Goal: Browse casually

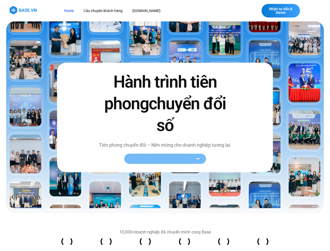
click at [165, 159] on span "Xem toàn bộ câu chuyện khách hàng" at bounding box center [162, 159] width 64 height 4
